Goal: Task Accomplishment & Management: Use online tool/utility

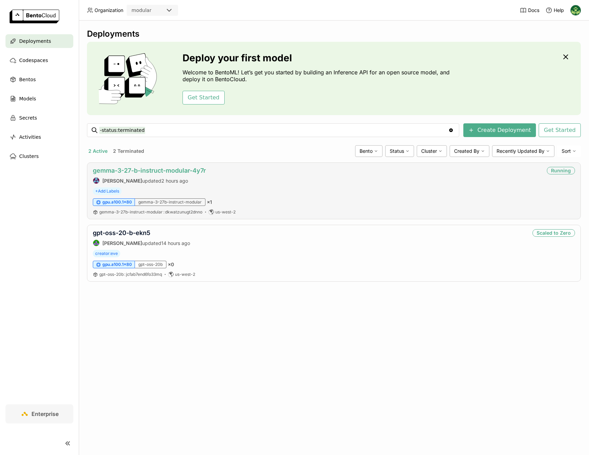
click at [173, 170] on link "gemma-3-27-b-instruct-modular-4y7r" at bounding box center [149, 170] width 113 height 7
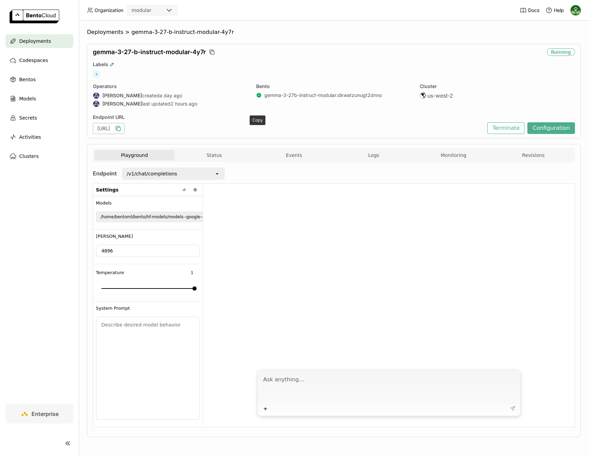
click at [122, 126] on icon "button" at bounding box center [118, 128] width 7 height 7
click at [193, 174] on div "/v1/chat/completions" at bounding box center [169, 173] width 92 height 11
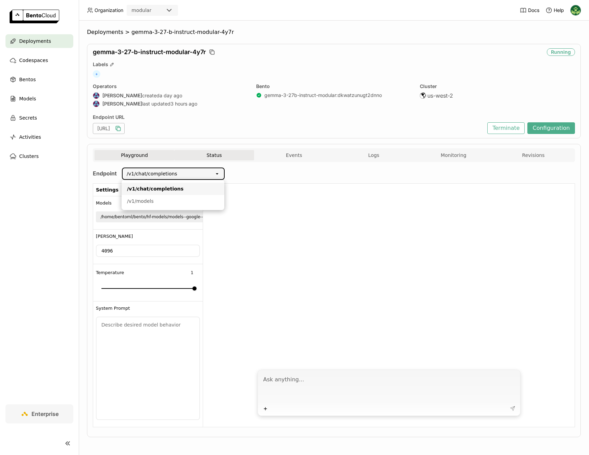
click at [214, 154] on button "Status" at bounding box center [214, 155] width 80 height 10
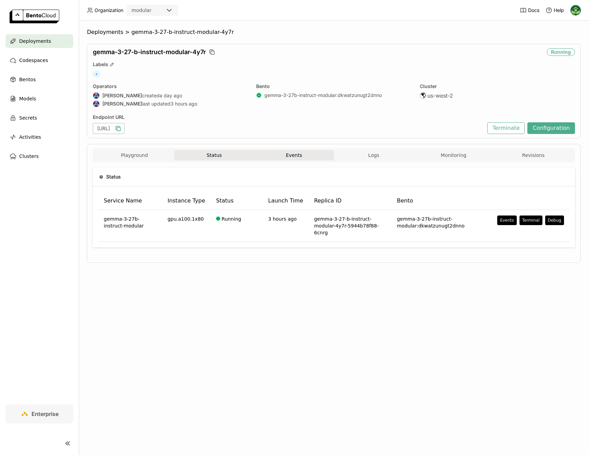
click at [274, 154] on button "Events" at bounding box center [294, 155] width 80 height 10
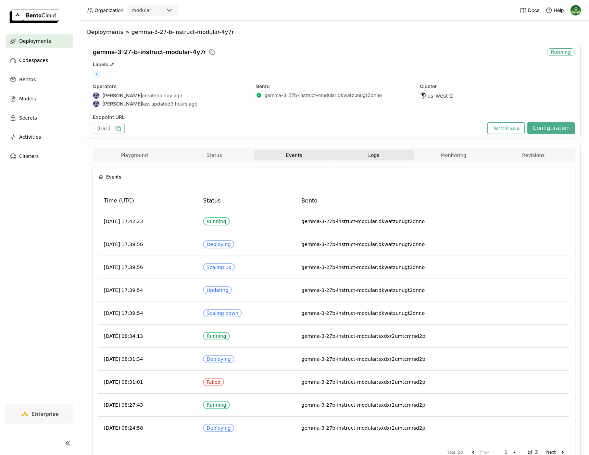
click at [377, 158] on button "Logs" at bounding box center [374, 155] width 80 height 10
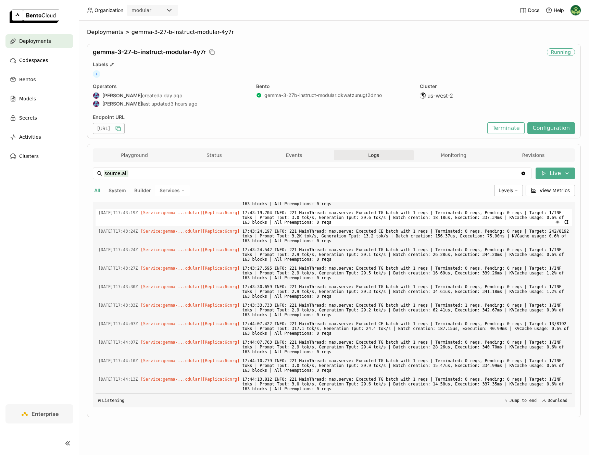
scroll to position [1313, 0]
click at [442, 162] on div "source:all source:all Clear value Live All System Builder Services Levels View …" at bounding box center [334, 287] width 482 height 251
click at [450, 158] on button "Monitoring" at bounding box center [454, 155] width 80 height 10
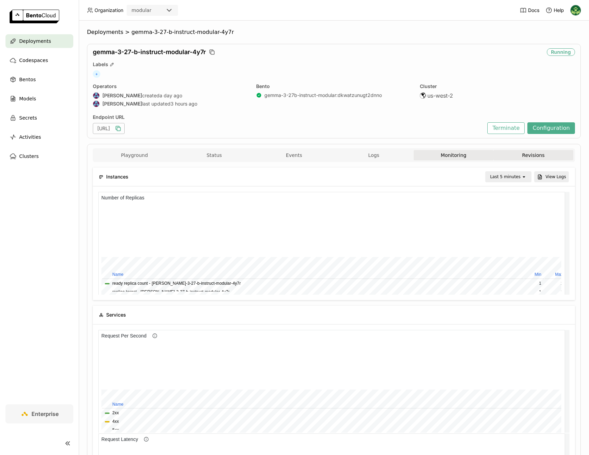
click at [551, 154] on button "Revisions" at bounding box center [534, 155] width 80 height 10
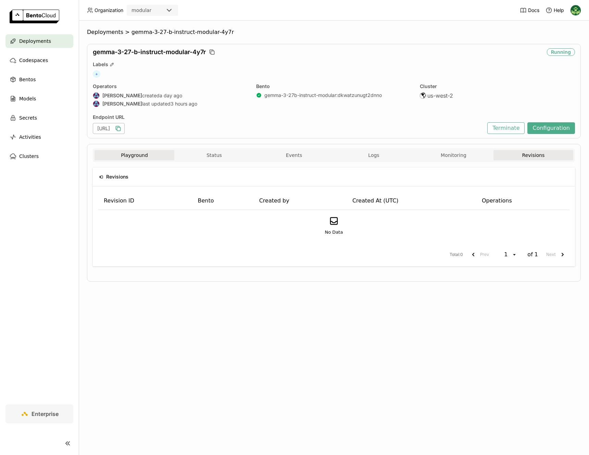
click at [136, 160] on button "Playground" at bounding box center [135, 155] width 80 height 10
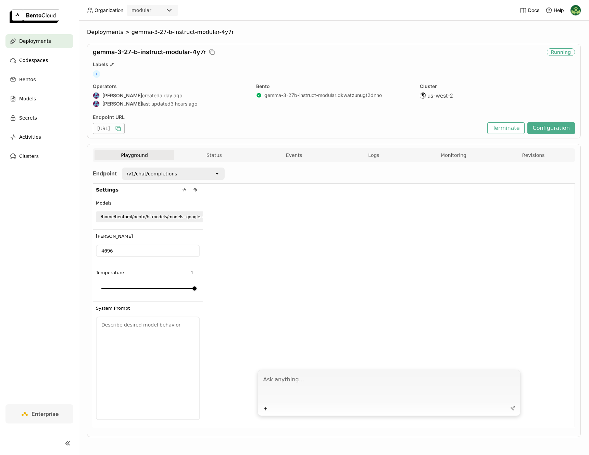
scroll to position [0, 0]
click at [52, 412] on span "Enterprise" at bounding box center [45, 413] width 27 height 7
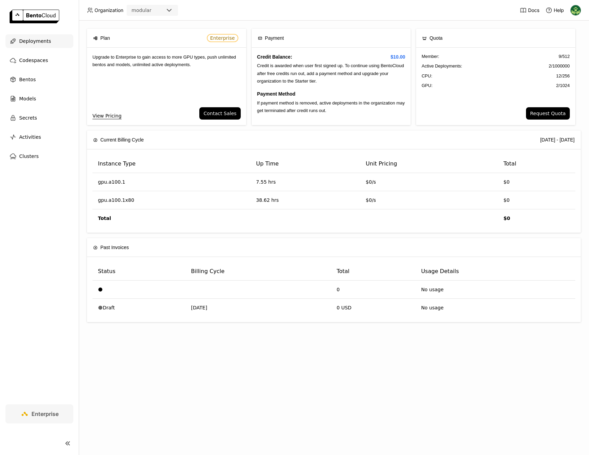
click at [37, 41] on span "Deployments" at bounding box center [35, 41] width 32 height 8
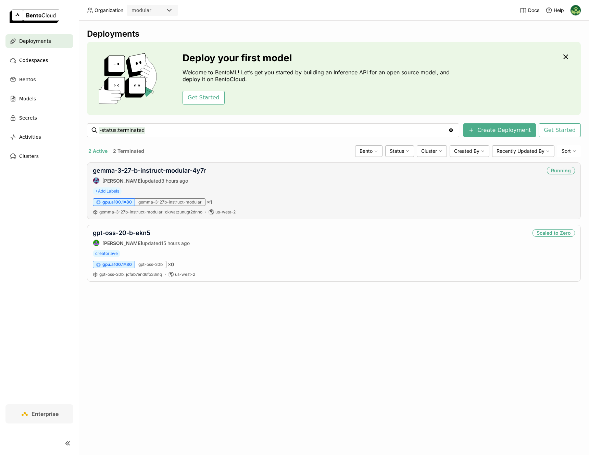
click at [229, 182] on div "gemma-3-27-b-instruct-modular-4y7r [PERSON_NAME] updated 3 hours ago Running" at bounding box center [334, 175] width 482 height 17
click at [161, 168] on link "gemma-3-27-b-instruct-modular-4y7r" at bounding box center [149, 170] width 113 height 7
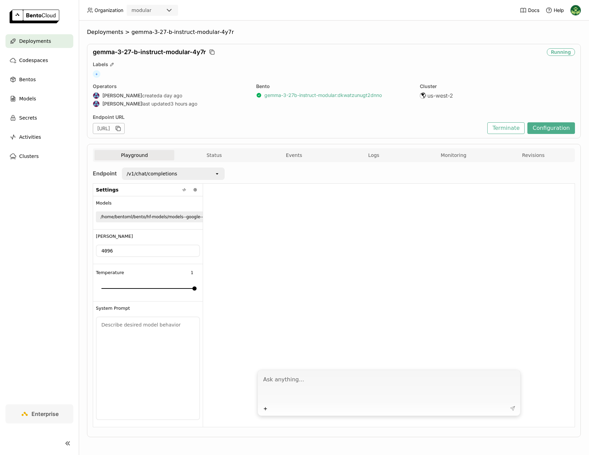
click at [303, 94] on link "gemma-3-27b-instruct-modular : dkwatzunugt2dnno" at bounding box center [322, 95] width 117 height 6
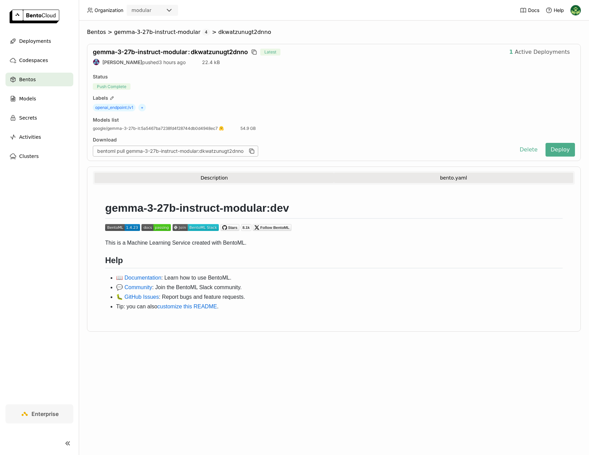
click at [413, 177] on button "bento.yaml" at bounding box center [453, 178] width 239 height 10
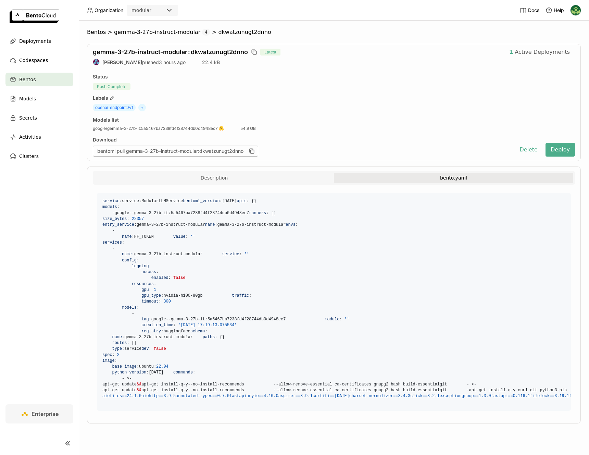
drag, startPoint x: 190, startPoint y: 247, endPoint x: 94, endPoint y: 238, distance: 96.7
click at [94, 238] on div "service : service : ModularLLMService bentoml_version : [DATE] apis : { } model…" at bounding box center [334, 301] width 482 height 223
drag, startPoint x: 220, startPoint y: 260, endPoint x: 103, endPoint y: 126, distance: 177.7
click at [103, 193] on code "service : service : ModularLLMService bentoml_version : [DATE] apis : { } model…" at bounding box center [334, 302] width 474 height 218
click at [229, 176] on button "Description" at bounding box center [214, 178] width 239 height 10
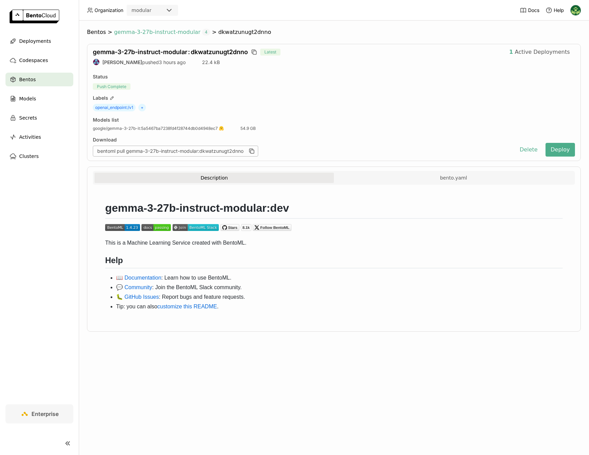
click at [146, 32] on span "gemma-3-27b-instruct-modular" at bounding box center [157, 32] width 86 height 7
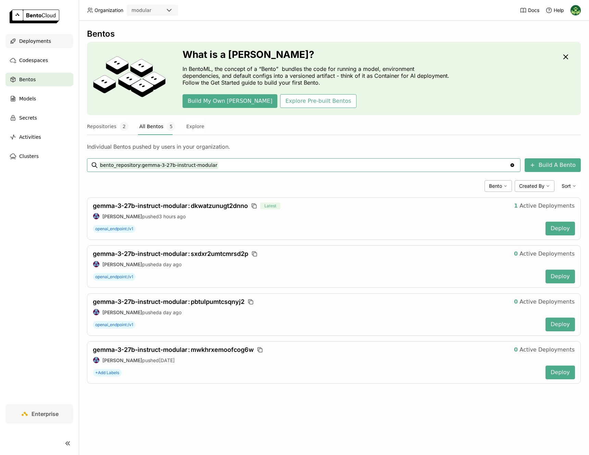
click at [39, 39] on span "Deployments" at bounding box center [35, 41] width 32 height 8
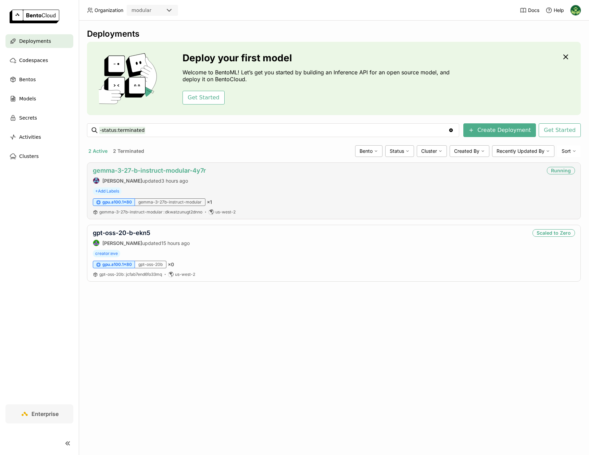
click at [149, 172] on link "gemma-3-27-b-instruct-modular-4y7r" at bounding box center [149, 170] width 113 height 7
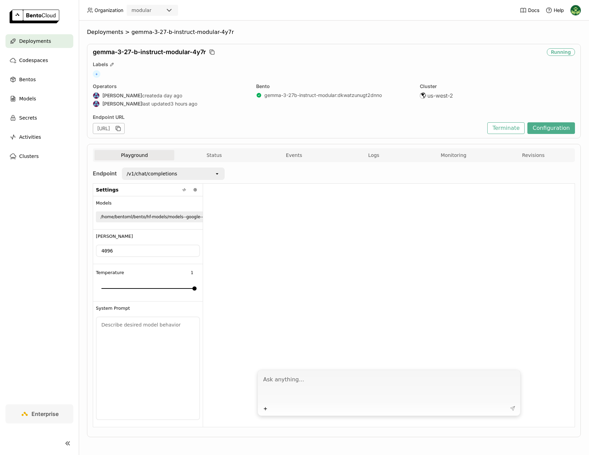
click at [196, 181] on div "/v1/chat/completions open" at bounding box center [171, 175] width 108 height 16
click at [196, 179] on div "/v1/chat/completions open" at bounding box center [173, 173] width 103 height 12
click at [316, 211] on div at bounding box center [389, 275] width 372 height 182
click at [122, 128] on icon "button" at bounding box center [118, 128] width 7 height 7
click at [194, 190] on icon at bounding box center [195, 190] width 4 height 4
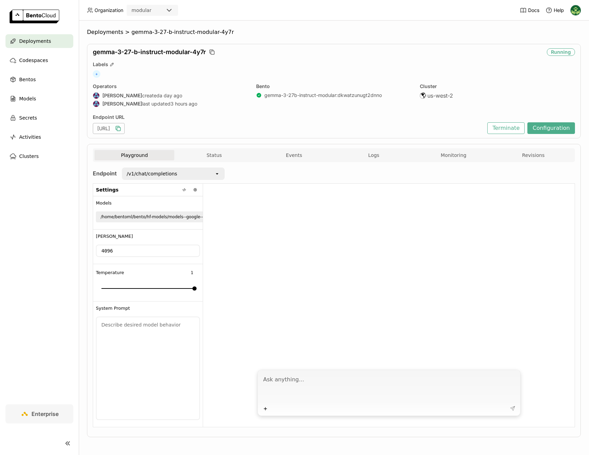
click at [284, 209] on div at bounding box center [389, 275] width 372 height 182
click at [185, 190] on icon at bounding box center [184, 190] width 4 height 4
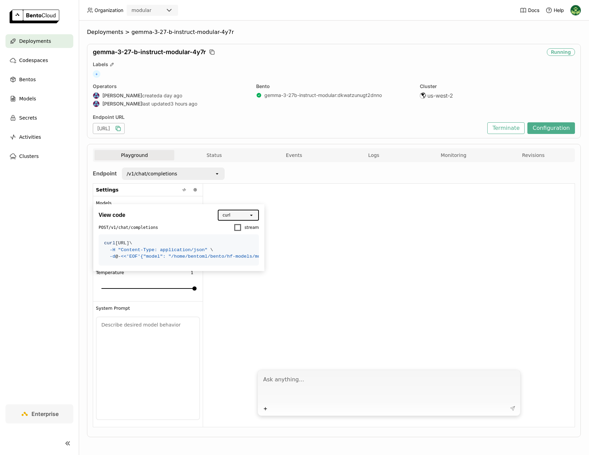
click at [239, 217] on div "curl" at bounding box center [234, 215] width 30 height 10
click at [329, 234] on div at bounding box center [389, 275] width 372 height 182
click at [331, 231] on div at bounding box center [389, 275] width 372 height 182
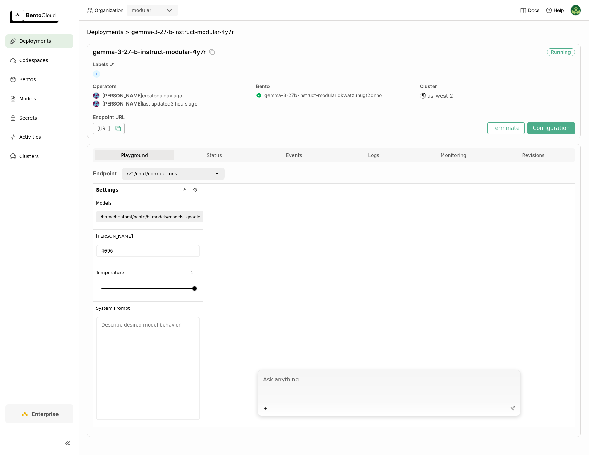
drag, startPoint x: 97, startPoint y: 127, endPoint x: 322, endPoint y: 128, distance: 224.7
click at [322, 128] on div "[URL]" at bounding box center [288, 128] width 391 height 11
click at [43, 58] on span "Codespaces" at bounding box center [33, 60] width 29 height 8
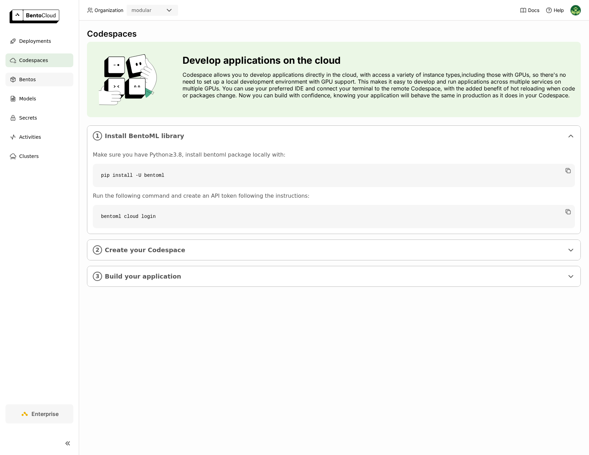
click at [45, 81] on div "Bentos" at bounding box center [39, 80] width 68 height 14
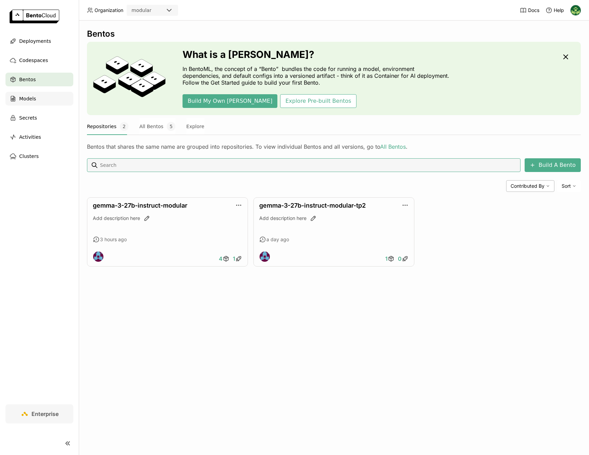
click at [46, 98] on div "Models" at bounding box center [39, 99] width 68 height 14
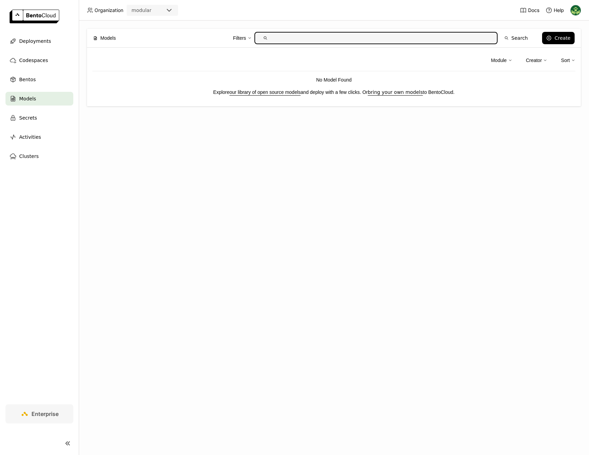
click at [45, 125] on ul "Deployments Codespaces Bentos Models Secrets Activities Clusters" at bounding box center [39, 98] width 79 height 129
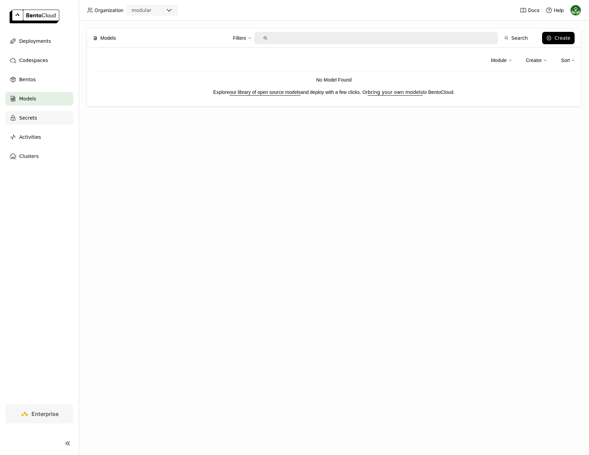
click at [46, 119] on div "Secrets" at bounding box center [39, 118] width 68 height 14
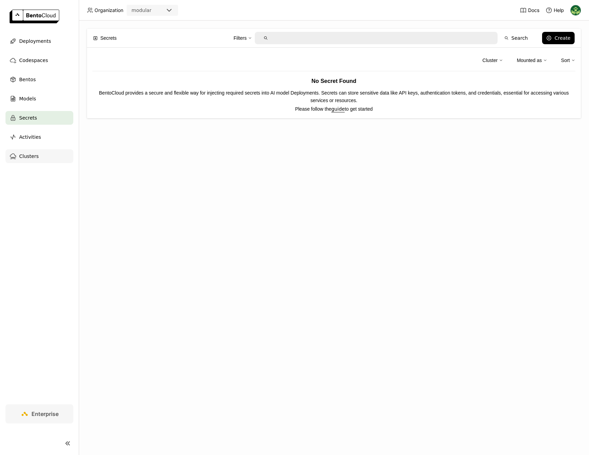
click at [48, 153] on div "Clusters" at bounding box center [39, 156] width 68 height 14
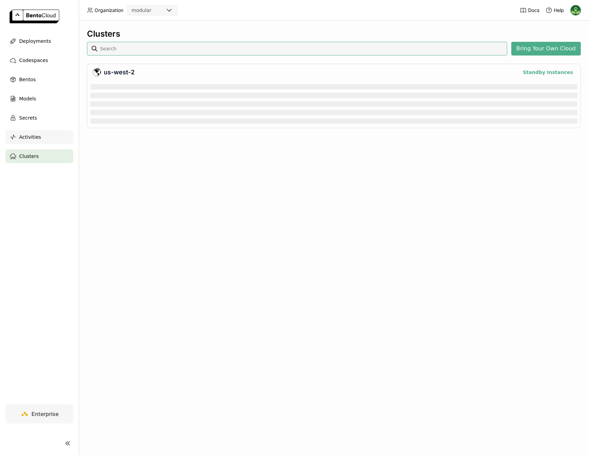
scroll to position [42, 484]
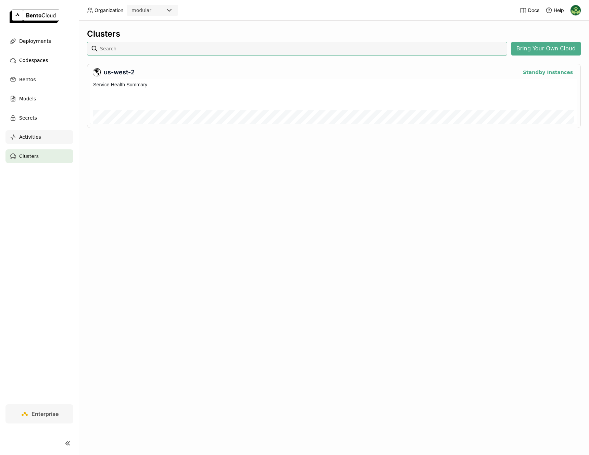
click at [51, 131] on div "Activities" at bounding box center [39, 137] width 68 height 14
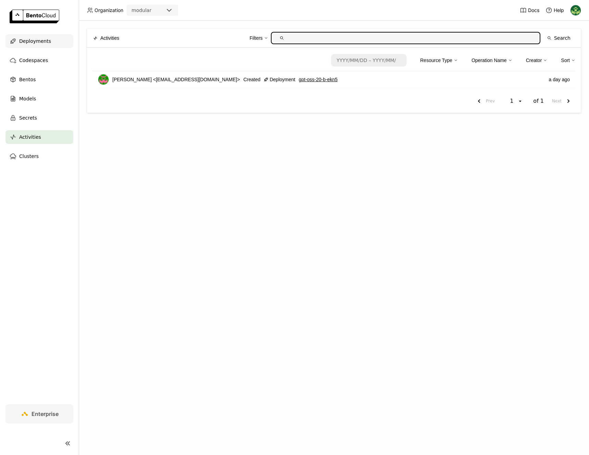
click at [48, 41] on span "Deployments" at bounding box center [35, 41] width 32 height 8
